Goal: Task Accomplishment & Management: Use online tool/utility

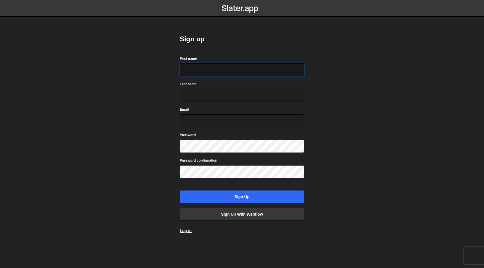
click at [204, 74] on input "First name" at bounding box center [242, 69] width 124 height 13
type input "Stefania"
type input "Trif"
type input "tstefii@gmail.com"
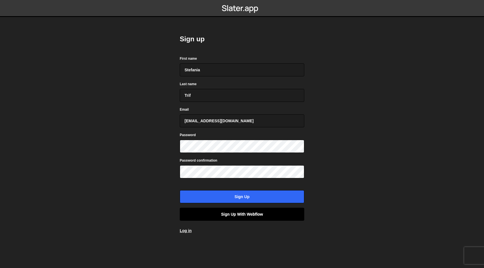
click at [239, 214] on link "Sign up with Webflow" at bounding box center [242, 214] width 124 height 13
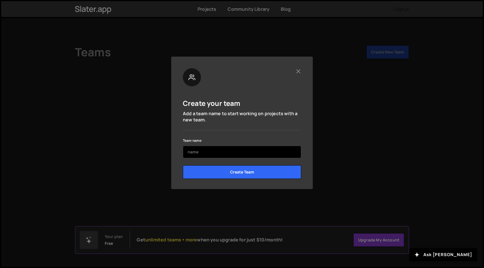
click at [240, 154] on input "text" at bounding box center [242, 152] width 118 height 12
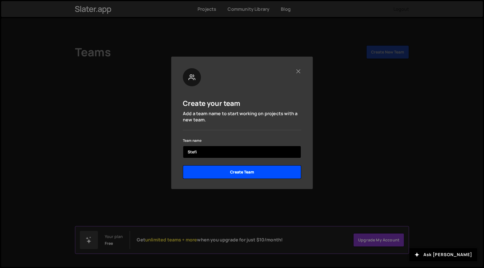
type input "Stefi"
click at [251, 173] on input "Create Team" at bounding box center [242, 172] width 118 height 14
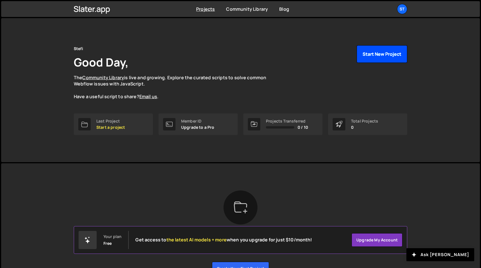
click at [381, 55] on button "Start New Project" at bounding box center [382, 54] width 51 height 18
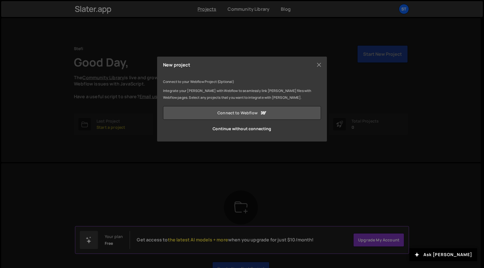
click at [261, 113] on icon at bounding box center [263, 112] width 5 height 3
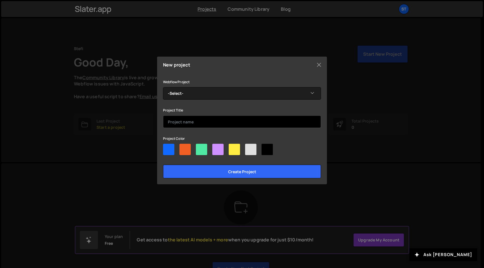
click at [281, 123] on input "text" at bounding box center [242, 121] width 158 height 12
type input "Payflow"
click at [251, 150] on div at bounding box center [250, 149] width 11 height 11
click at [249, 147] on input"] "radio" at bounding box center [247, 146] width 4 height 4
radio input"] "true"
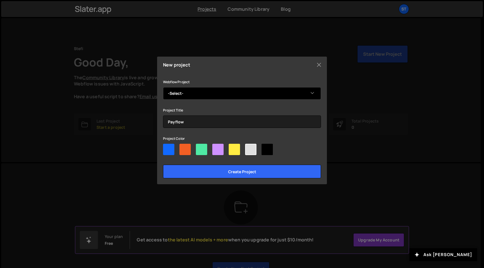
click at [233, 96] on select "-Select- Weblow - new Weblow - new" at bounding box center [242, 93] width 158 height 12
select select "68c295037f35093bd9a14134"
click at [163, 87] on select "-Select- Weblow - new Weblow - new" at bounding box center [242, 93] width 158 height 12
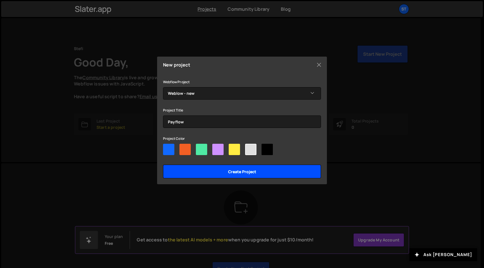
click at [226, 173] on input "Create project" at bounding box center [242, 172] width 158 height 14
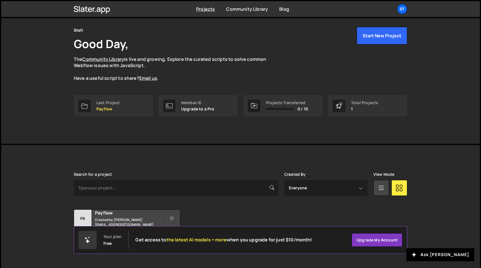
scroll to position [23, 0]
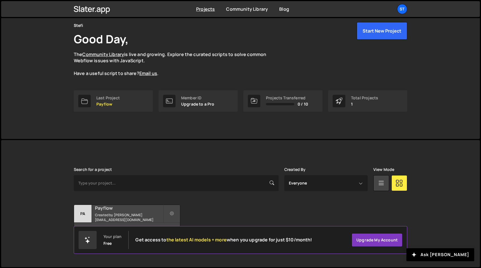
click at [117, 211] on h2 "Payflow" at bounding box center [129, 208] width 68 height 6
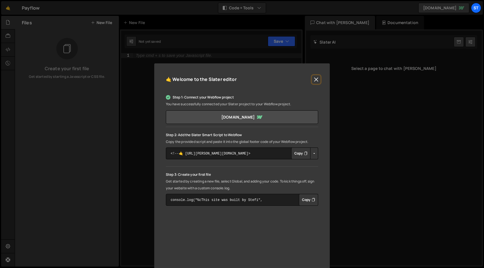
click at [315, 79] on button "Close" at bounding box center [316, 79] width 8 height 8
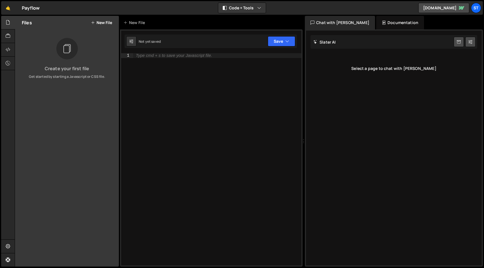
click at [354, 45] on div "[PERSON_NAME] Start new chat" at bounding box center [393, 42] width 167 height 14
click at [328, 42] on h2 "Slater AI" at bounding box center [324, 41] width 23 height 5
click at [389, 69] on div "Select a page to chat with [PERSON_NAME]" at bounding box center [393, 68] width 167 height 23
click at [65, 85] on div "Files New File Create your first file Get started by starting a Javascript or C…" at bounding box center [67, 141] width 104 height 251
